Goal: Find specific page/section

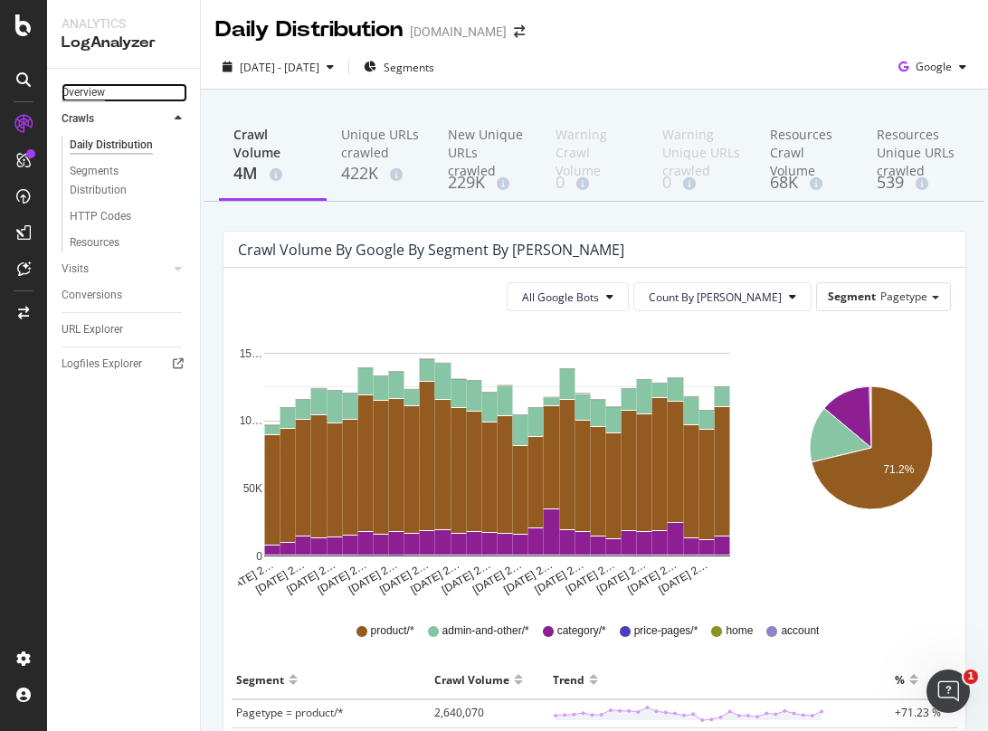
click at [90, 93] on div "Overview" at bounding box center [83, 92] width 43 height 19
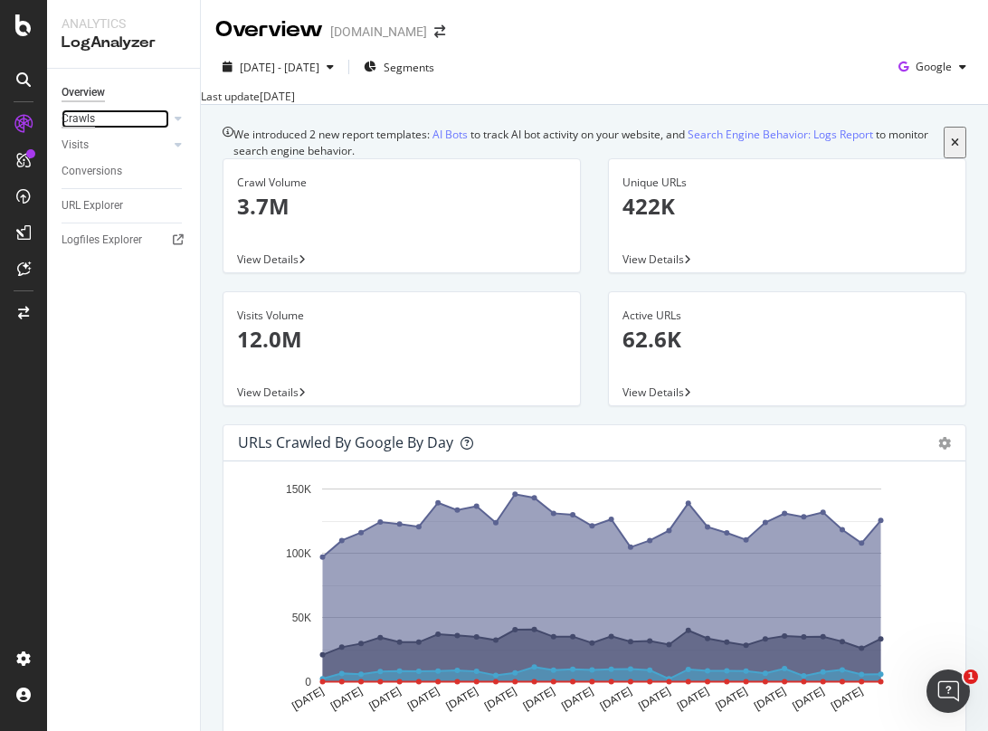
click at [85, 117] on div "Crawls" at bounding box center [78, 119] width 33 height 19
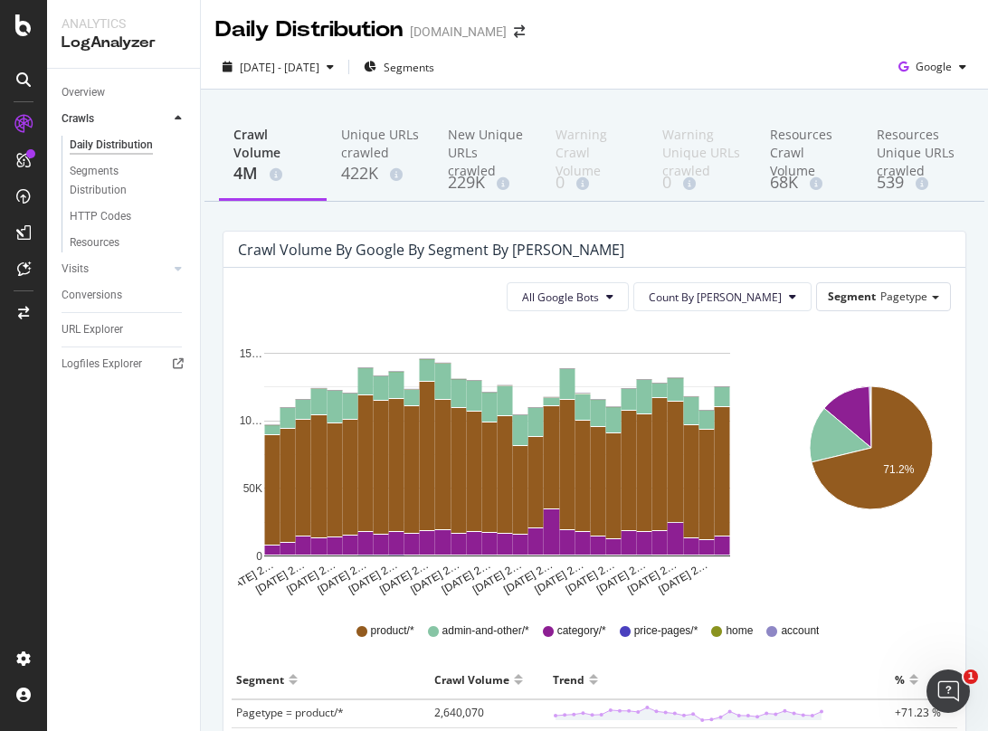
click at [255, 715] on icon "Close survey" at bounding box center [249, 709] width 11 height 11
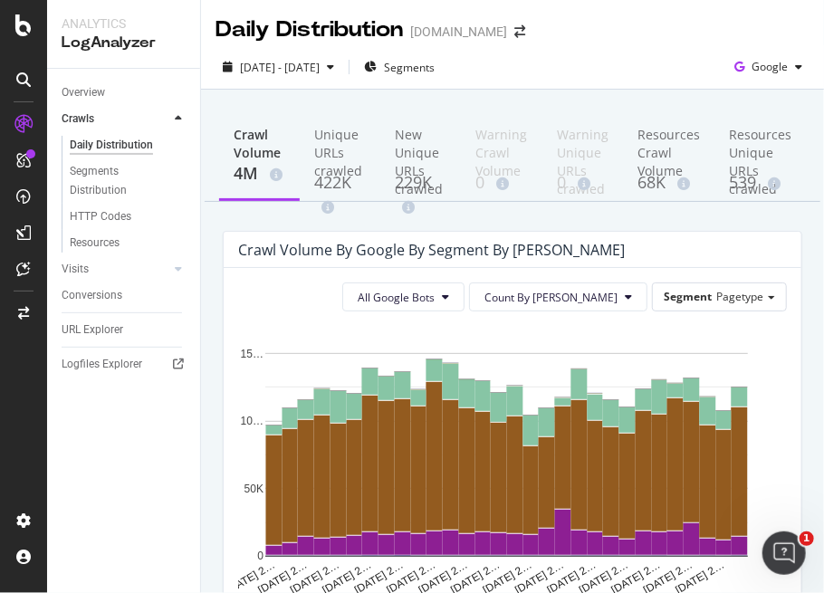
click at [123, 466] on div "Overview Crawls Daily Distribution Segments Distribution HTTP Codes Resources V…" at bounding box center [123, 331] width 153 height 524
